Goal: Task Accomplishment & Management: Use online tool/utility

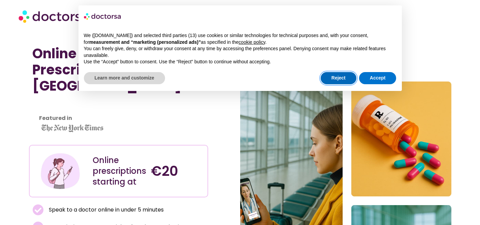
click at [343, 77] on button "Reject" at bounding box center [339, 78] width 36 height 12
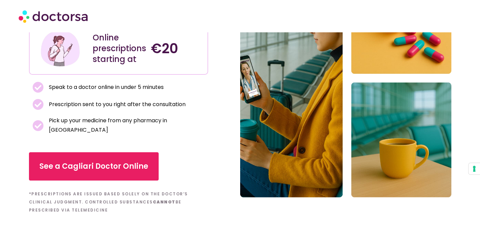
scroll to position [125, 0]
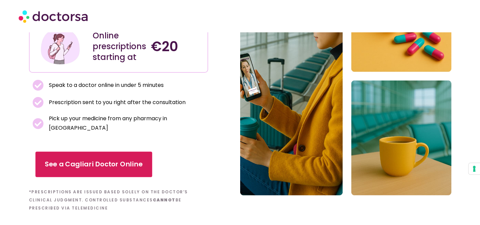
click at [92, 152] on link "See a Cagliari Doctor Online" at bounding box center [93, 165] width 117 height 26
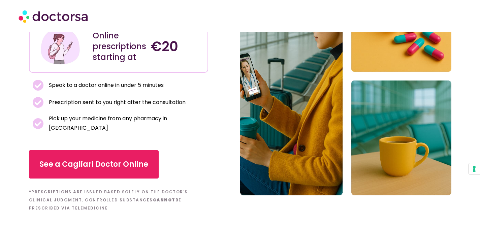
scroll to position [124, 0]
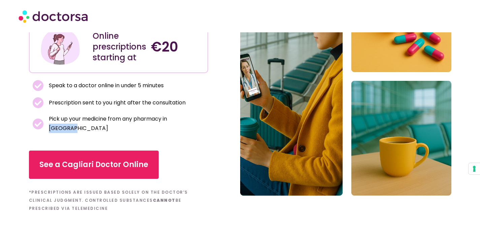
drag, startPoint x: 171, startPoint y: 102, endPoint x: 192, endPoint y: 105, distance: 21.7
click at [192, 114] on li "Pick up your medicine from any pharmacy in [GEOGRAPHIC_DATA]" at bounding box center [118, 123] width 173 height 19
copy span "[GEOGRAPHIC_DATA]"
